Goal: Find specific page/section: Find specific page/section

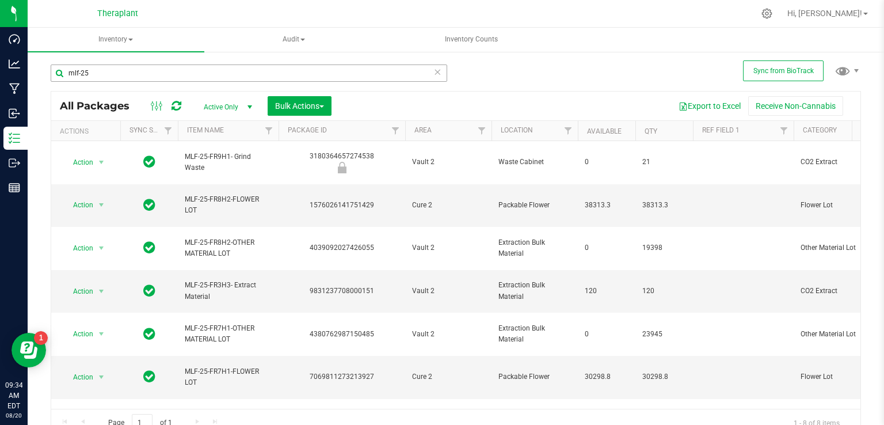
click at [410, 75] on input "mlf-25" at bounding box center [249, 72] width 397 height 17
click at [434, 72] on icon at bounding box center [437, 71] width 8 height 14
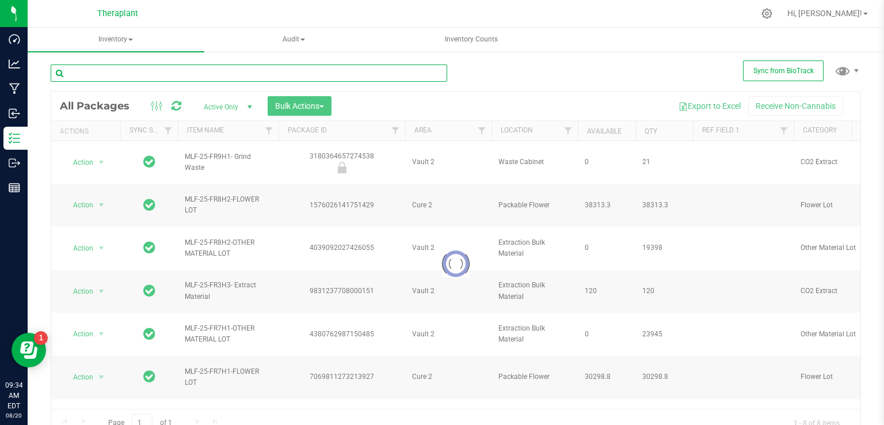
click at [120, 67] on input "text" at bounding box center [249, 72] width 397 height 17
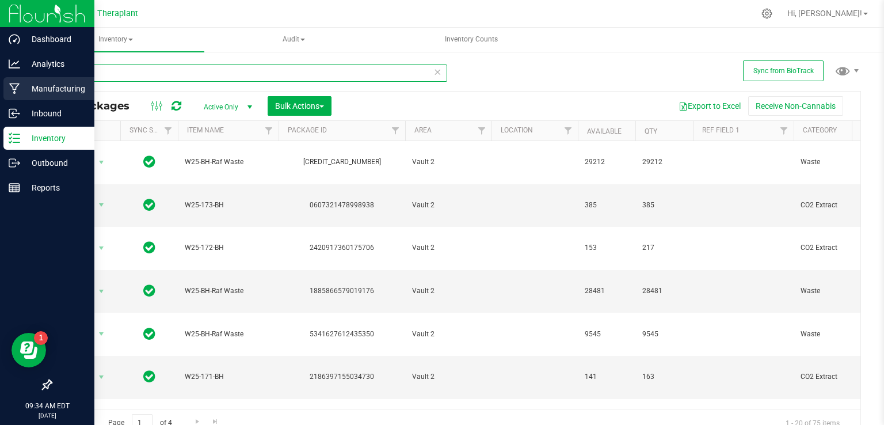
type input "w25"
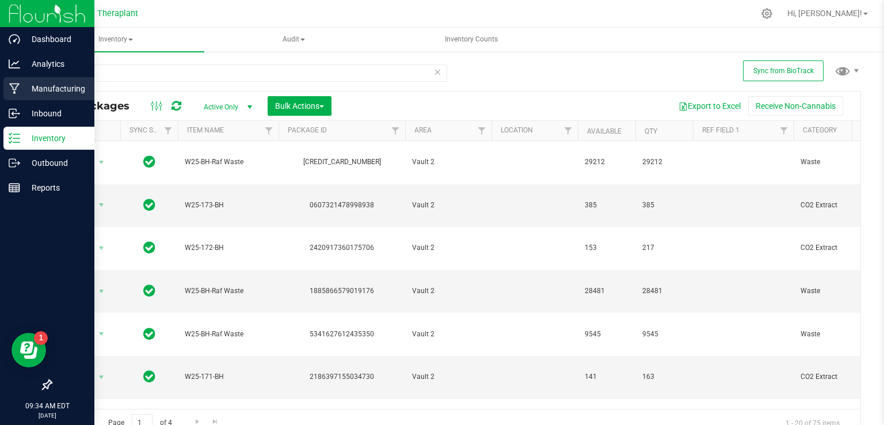
click at [72, 86] on p "Manufacturing" at bounding box center [54, 89] width 69 height 14
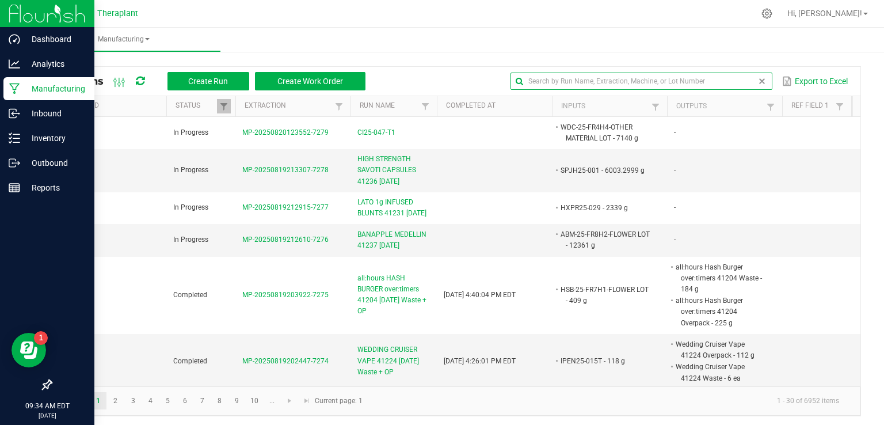
click at [737, 77] on input "text" at bounding box center [641, 81] width 262 height 17
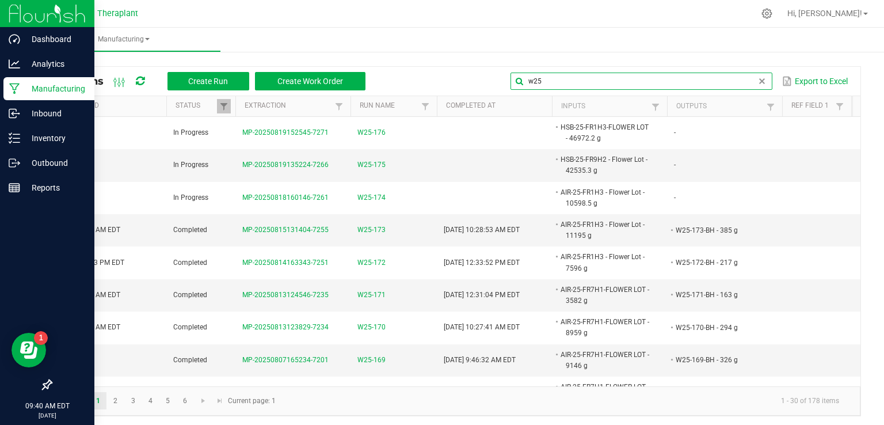
type input "w25"
